Goal: Use online tool/utility: Utilize a website feature to perform a specific function

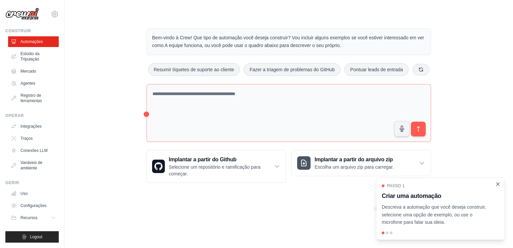
click at [497, 185] on icon "Fechar passo a passo" at bounding box center [497, 183] width 3 height 3
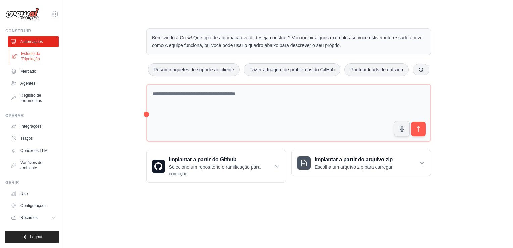
click at [26, 56] on font "Estúdio da Tripulação" at bounding box center [39, 56] width 36 height 11
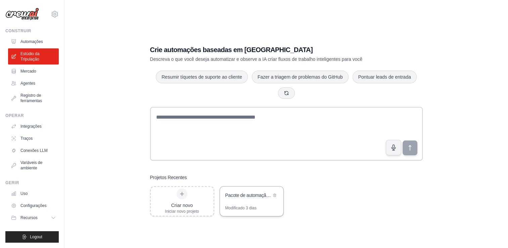
click at [248, 197] on div "Pacote de automação de marketing por e-mail" at bounding box center [248, 195] width 46 height 7
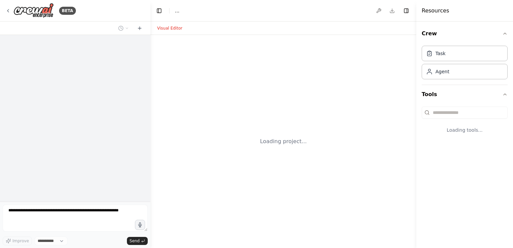
select select "****"
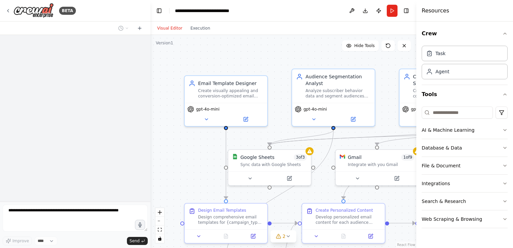
scroll to position [320, 0]
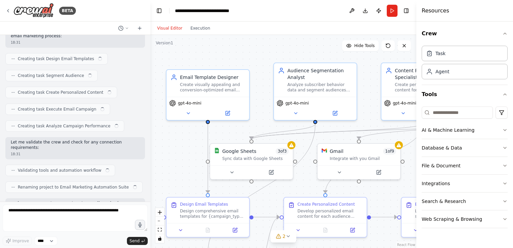
drag, startPoint x: 194, startPoint y: 155, endPoint x: 176, endPoint y: 149, distance: 19.1
click at [176, 149] on div ".deletable-edge-delete-btn { width: 20px; height: 20px; border: 0px solid #ffff…" at bounding box center [283, 141] width 266 height 213
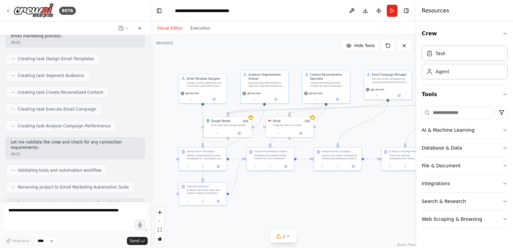
drag, startPoint x: 340, startPoint y: 231, endPoint x: 348, endPoint y: 195, distance: 36.2
click at [348, 195] on div ".deletable-edge-delete-btn { width: 20px; height: 20px; border: 0px solid #ffff…" at bounding box center [283, 141] width 266 height 213
